Goal: Transaction & Acquisition: Purchase product/service

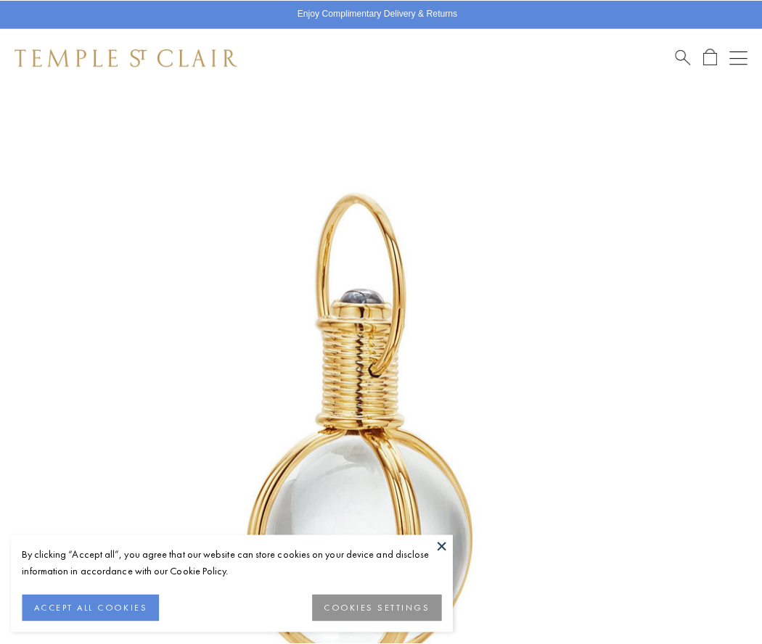
scroll to position [376, 0]
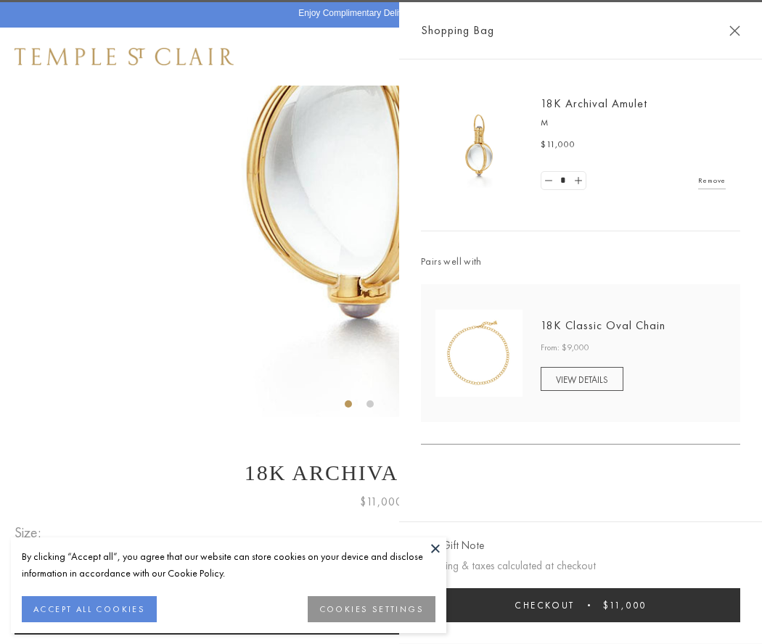
click at [580, 605] on button "Checkout $11,000" at bounding box center [580, 605] width 319 height 34
